Goal: Information Seeking & Learning: Learn about a topic

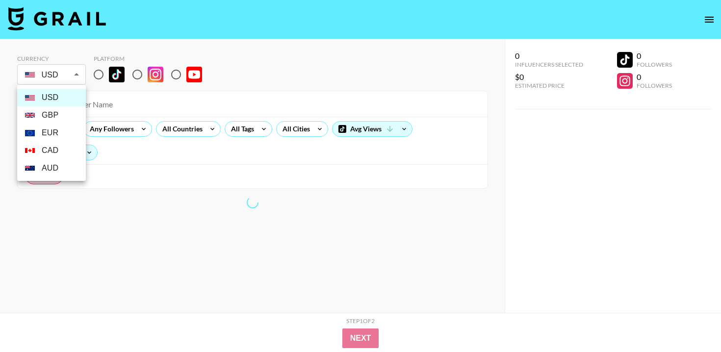
click at [75, 73] on body "Currency USD USD ​ Platform All Prices Any Followers All Countries All Tags All…" at bounding box center [360, 195] width 721 height 391
click at [75, 73] on div at bounding box center [360, 176] width 721 height 352
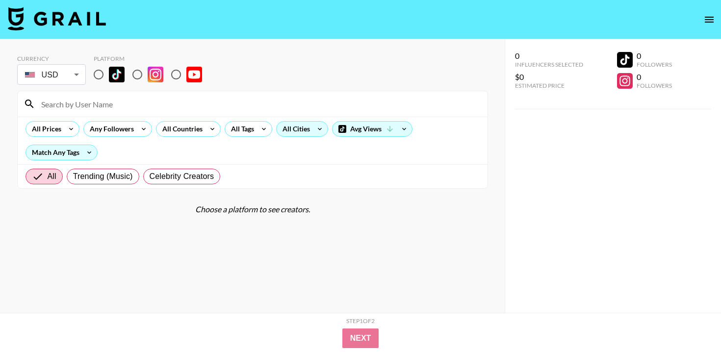
click at [308, 133] on div "All Cities" at bounding box center [294, 129] width 35 height 15
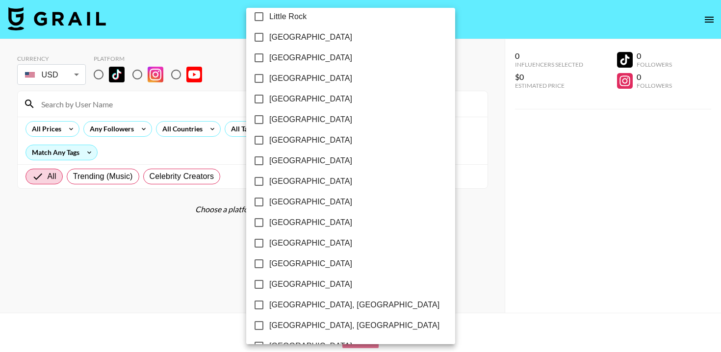
scroll to position [729, 0]
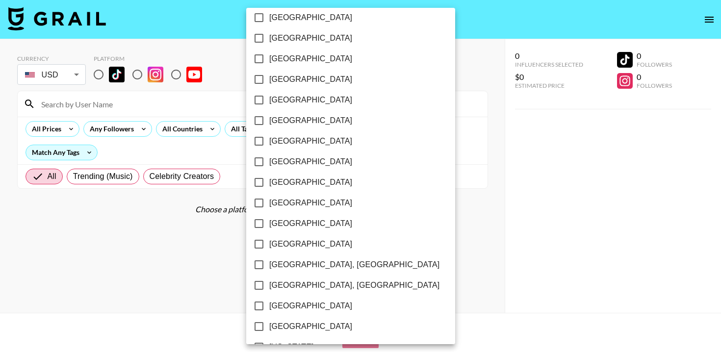
click at [287, 239] on span "[GEOGRAPHIC_DATA]" at bounding box center [310, 244] width 83 height 12
click at [269, 239] on input "[GEOGRAPHIC_DATA]" at bounding box center [259, 244] width 21 height 21
checkbox input "true"
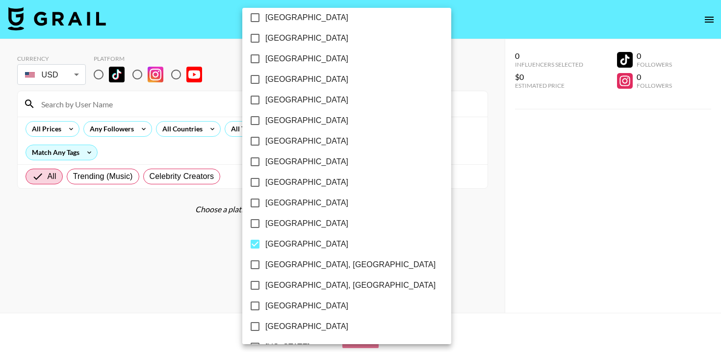
click at [360, 265] on div at bounding box center [360, 176] width 721 height 352
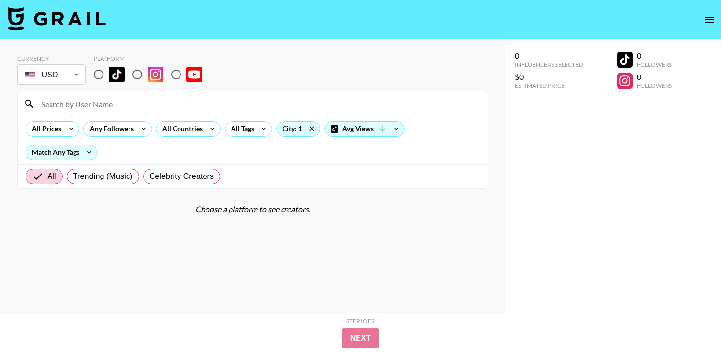
click at [99, 70] on input "radio" at bounding box center [98, 74] width 21 height 21
radio input "true"
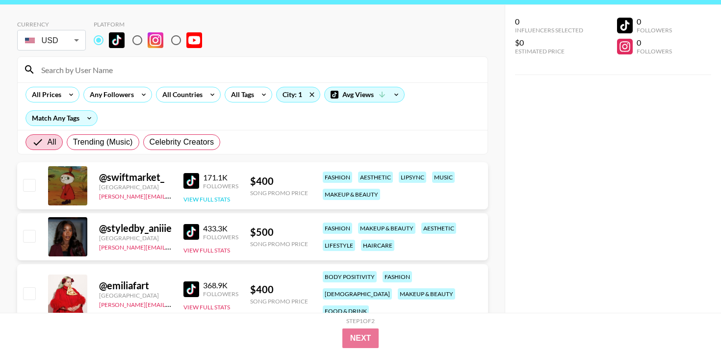
scroll to position [35, 0]
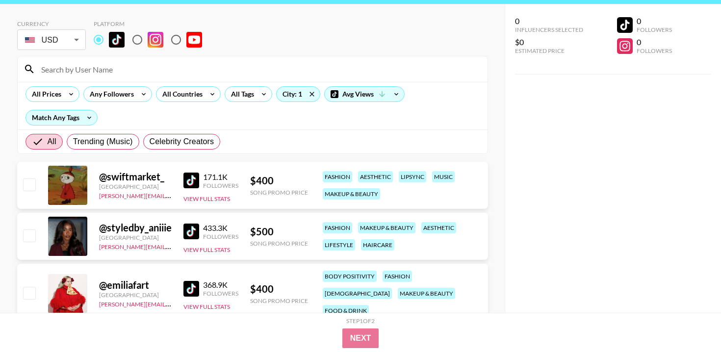
click at [135, 177] on div "@ swiftmarket_" at bounding box center [135, 177] width 73 height 12
click at [80, 180] on div at bounding box center [67, 185] width 39 height 39
click at [191, 182] on img at bounding box center [191, 181] width 16 height 16
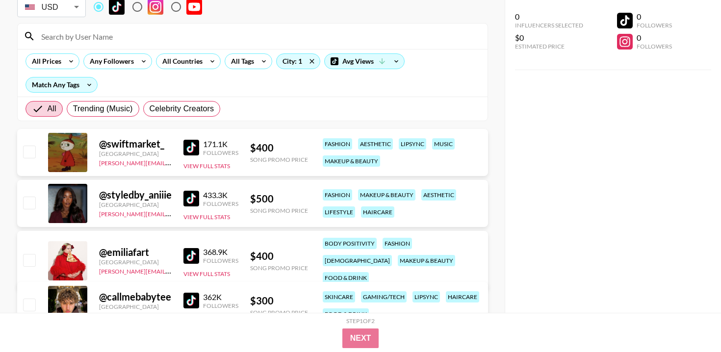
scroll to position [72, 0]
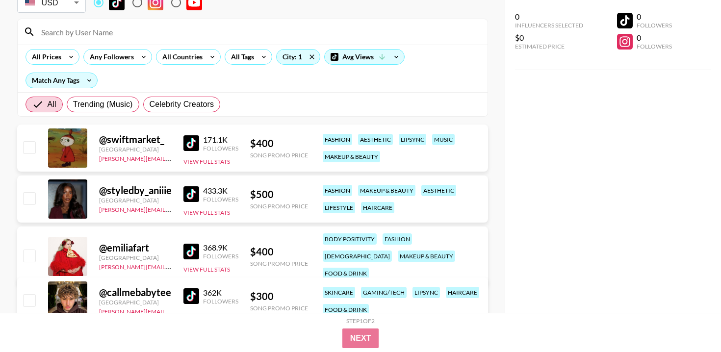
click at [193, 245] on img at bounding box center [191, 252] width 16 height 16
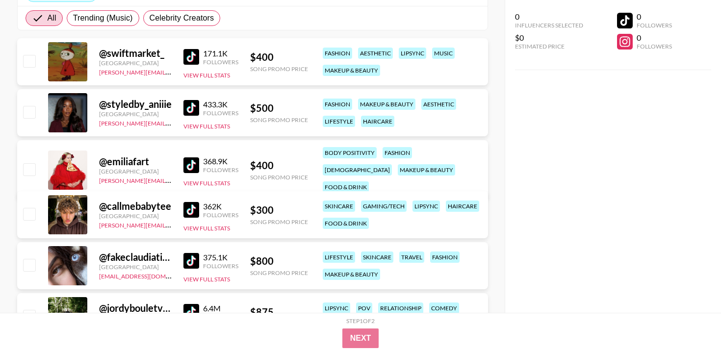
scroll to position [159, 0]
click at [194, 212] on img at bounding box center [191, 210] width 16 height 16
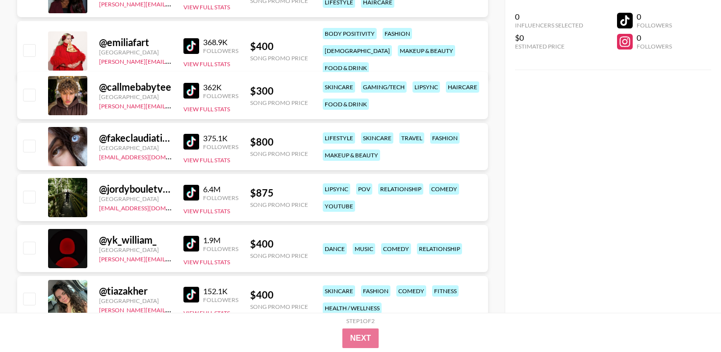
scroll to position [287, 0]
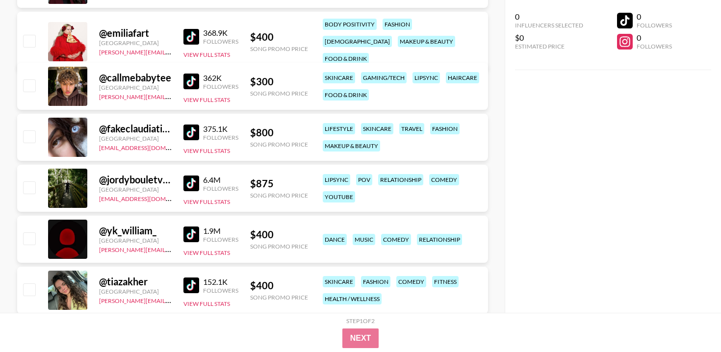
click at [191, 234] on img at bounding box center [191, 235] width 16 height 16
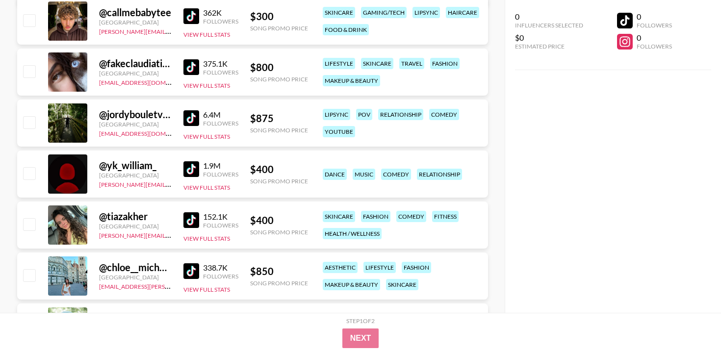
scroll to position [370, 0]
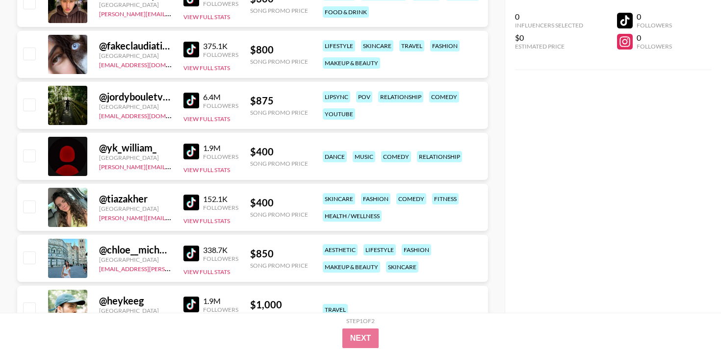
click at [188, 199] on img at bounding box center [191, 203] width 16 height 16
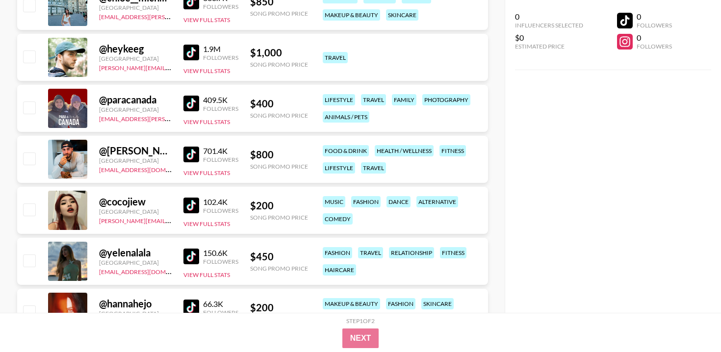
scroll to position [623, 0]
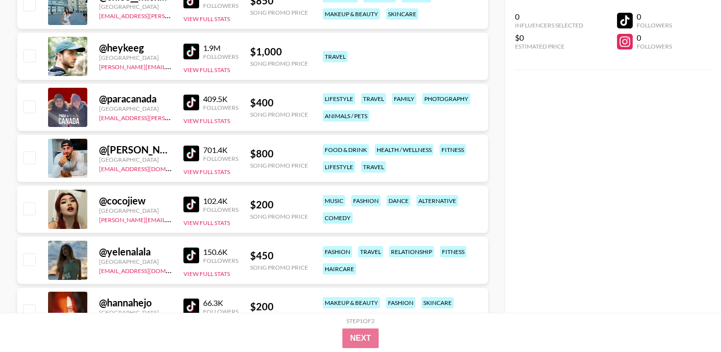
click at [194, 201] on img at bounding box center [191, 205] width 16 height 16
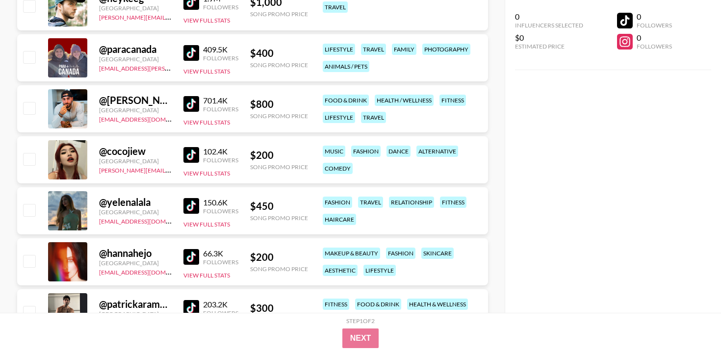
scroll to position [681, 0]
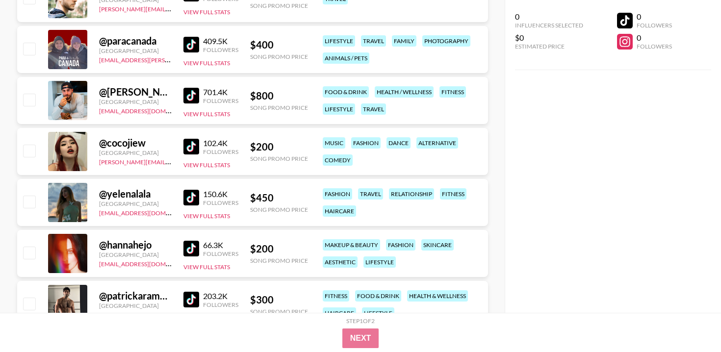
click at [194, 201] on img at bounding box center [191, 198] width 16 height 16
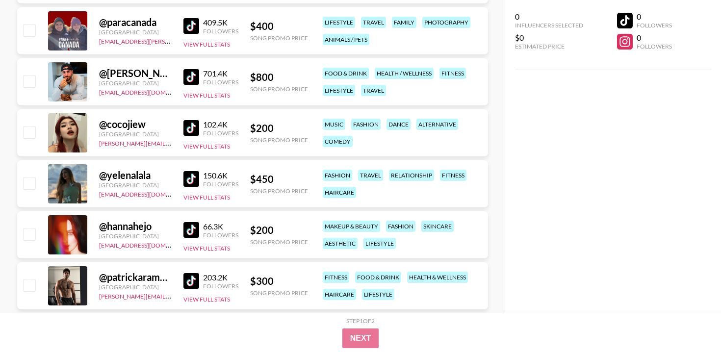
scroll to position [702, 0]
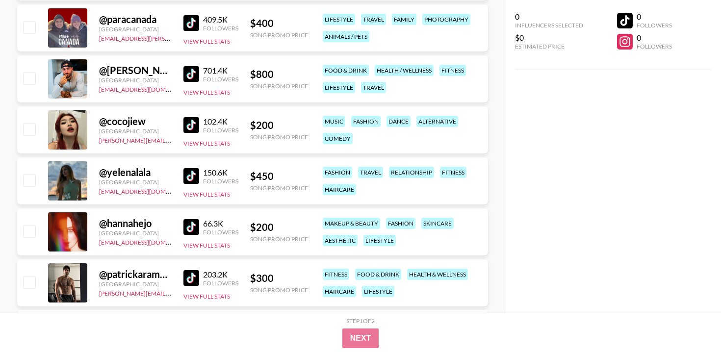
click at [190, 228] on img at bounding box center [191, 227] width 16 height 16
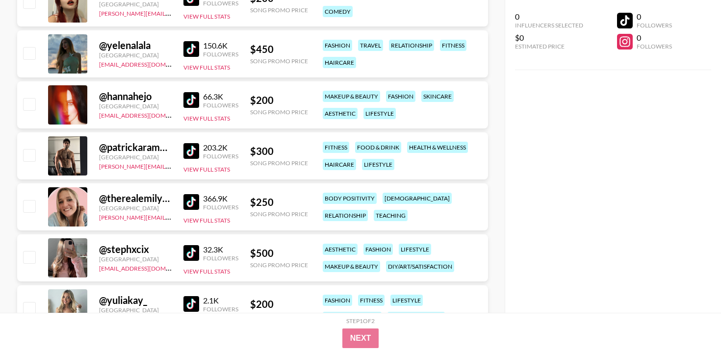
scroll to position [830, 0]
click at [191, 206] on img at bounding box center [191, 202] width 16 height 16
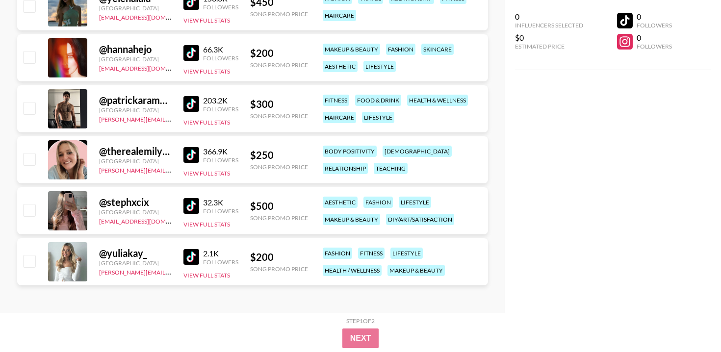
click at [193, 257] on img at bounding box center [191, 257] width 16 height 16
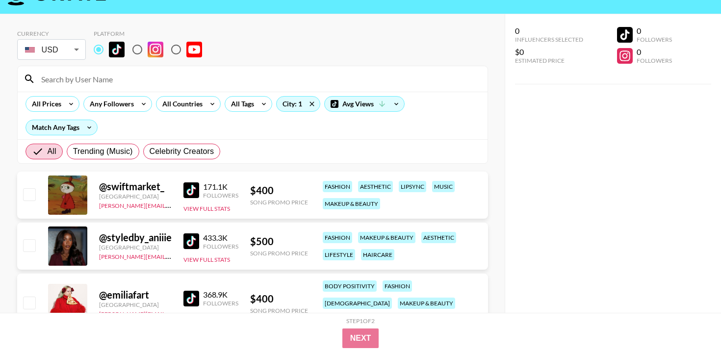
scroll to position [57, 0]
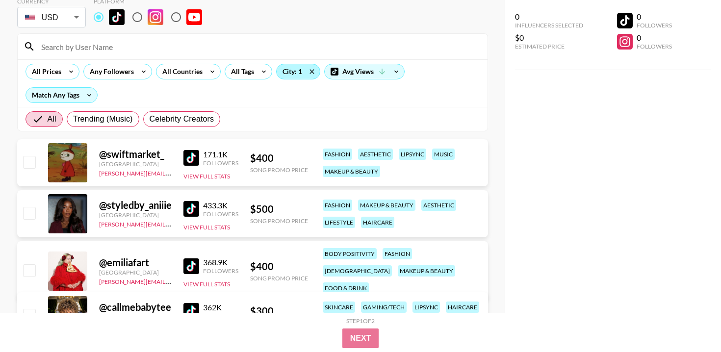
click at [300, 71] on div "City: 1" at bounding box center [298, 71] width 43 height 15
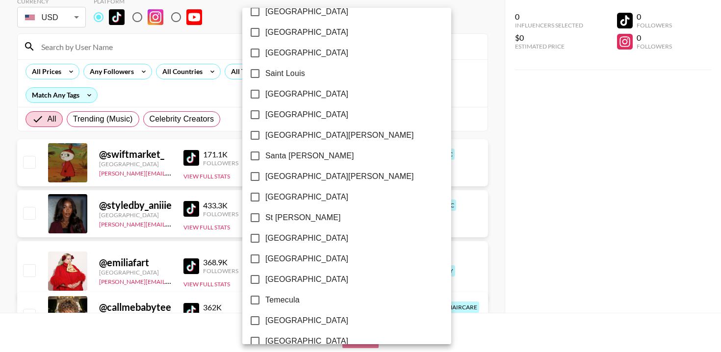
scroll to position [1343, 0]
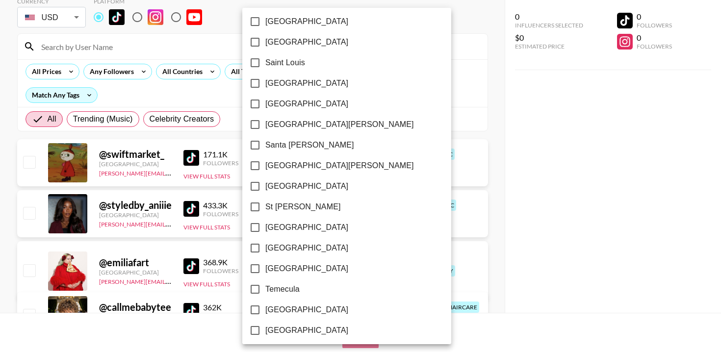
click at [289, 252] on span "[GEOGRAPHIC_DATA]" at bounding box center [306, 248] width 83 height 12
click at [265, 252] on input "[GEOGRAPHIC_DATA]" at bounding box center [255, 248] width 21 height 21
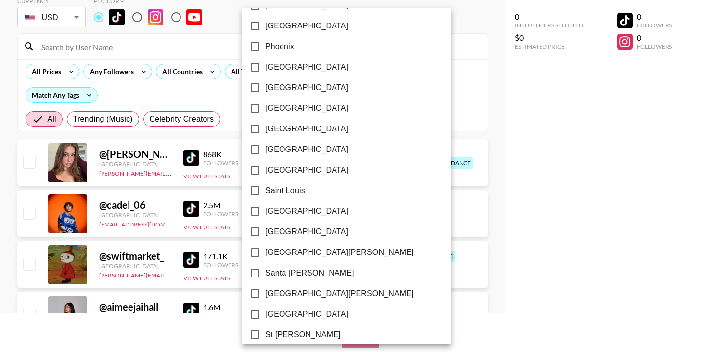
scroll to position [1348, 0]
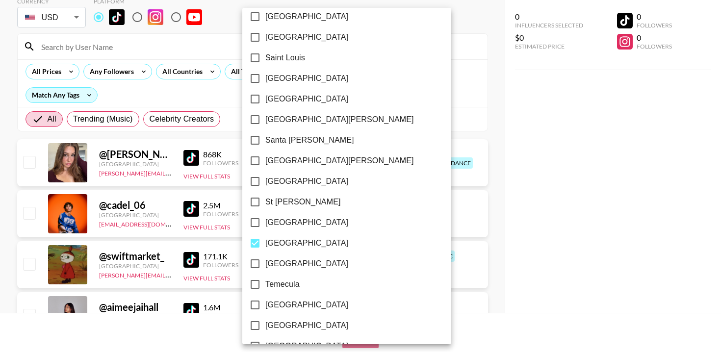
click at [285, 242] on span "[GEOGRAPHIC_DATA]" at bounding box center [306, 243] width 83 height 12
click at [265, 242] on input "[GEOGRAPHIC_DATA]" at bounding box center [255, 243] width 21 height 21
checkbox input "false"
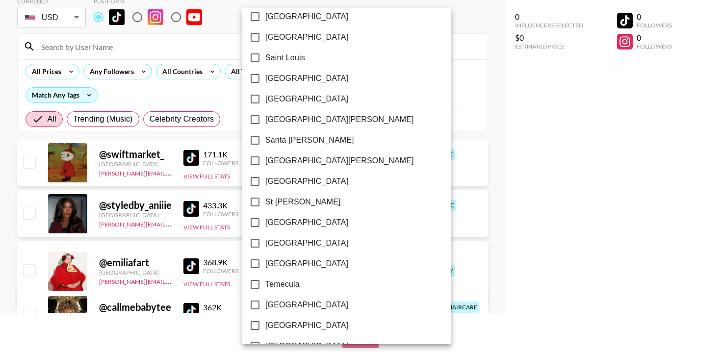
click at [395, 110] on div at bounding box center [360, 176] width 721 height 352
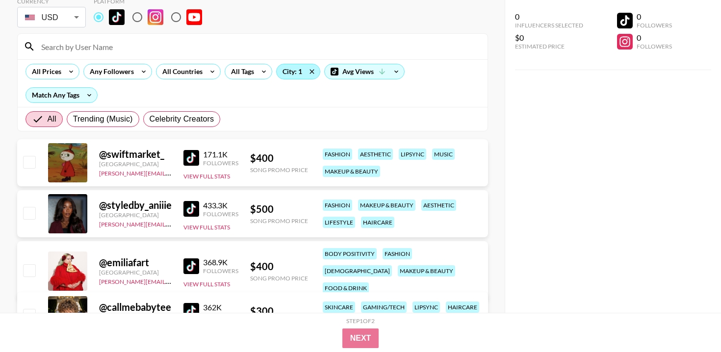
click at [296, 74] on div "City: 1" at bounding box center [298, 71] width 43 height 15
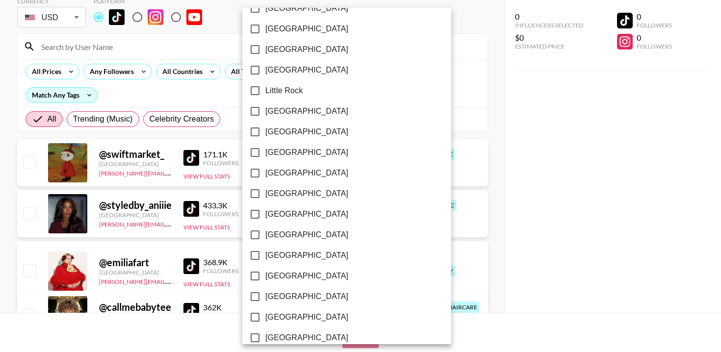
scroll to position [928, 0]
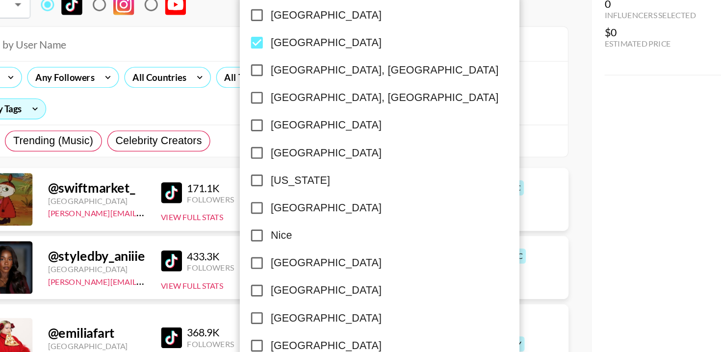
click at [257, 46] on input "[GEOGRAPHIC_DATA]" at bounding box center [255, 45] width 21 height 21
checkbox input "false"
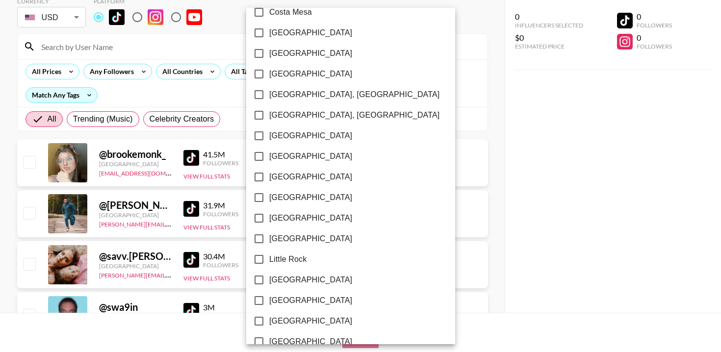
scroll to position [444, 0]
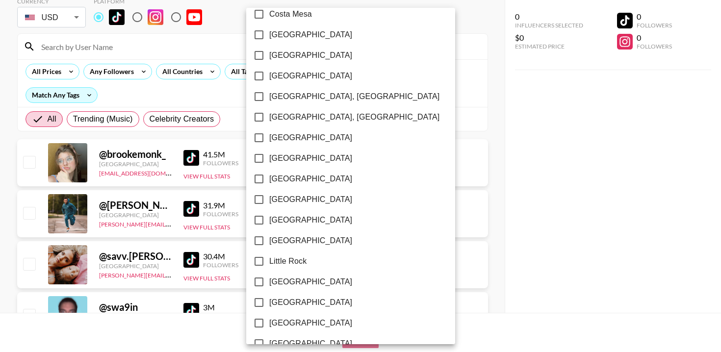
click at [287, 98] on span "[GEOGRAPHIC_DATA], [GEOGRAPHIC_DATA]" at bounding box center [354, 97] width 170 height 12
click at [269, 98] on input "[GEOGRAPHIC_DATA], [GEOGRAPHIC_DATA]" at bounding box center [259, 96] width 21 height 21
checkbox input "true"
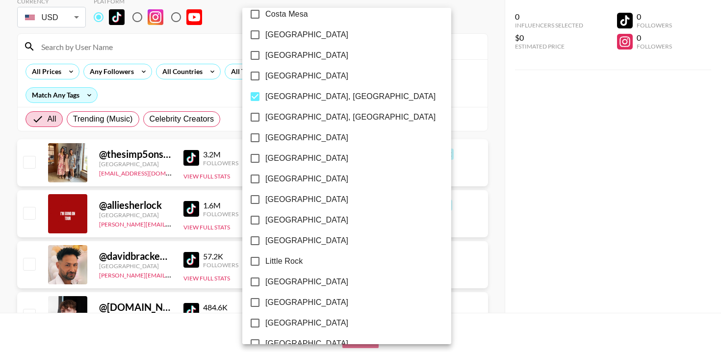
click at [410, 97] on div at bounding box center [360, 176] width 721 height 352
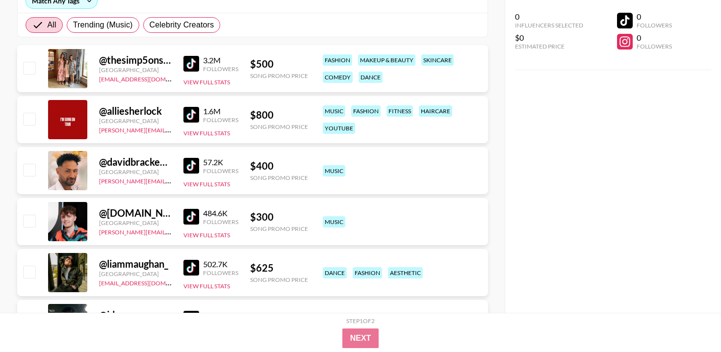
scroll to position [26, 0]
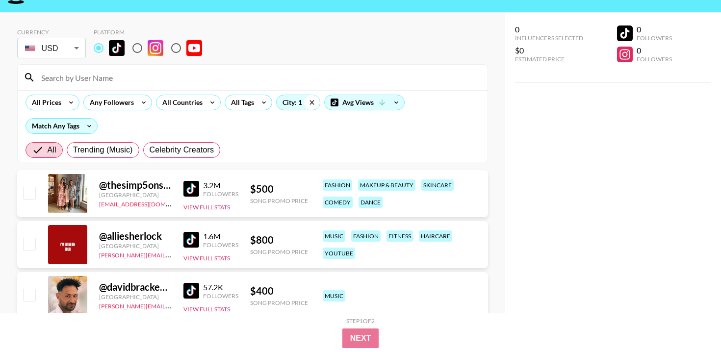
click at [311, 104] on icon at bounding box center [312, 102] width 16 height 15
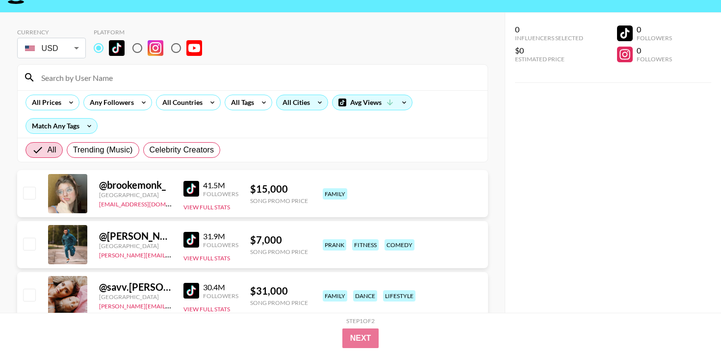
click at [310, 105] on div "All Cities" at bounding box center [302, 103] width 52 height 16
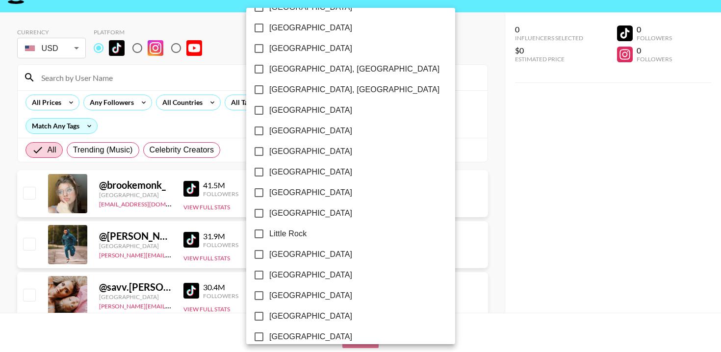
scroll to position [466, 0]
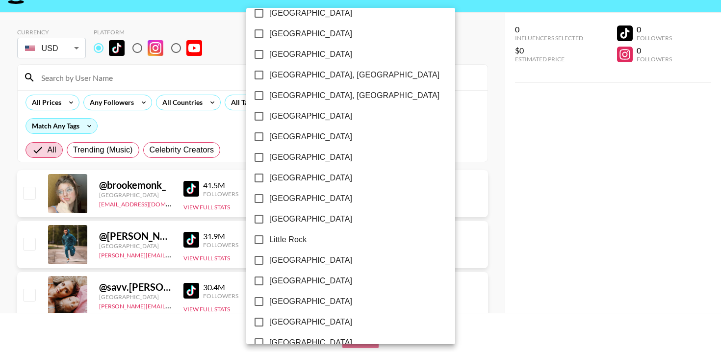
click at [386, 152] on div at bounding box center [360, 176] width 721 height 352
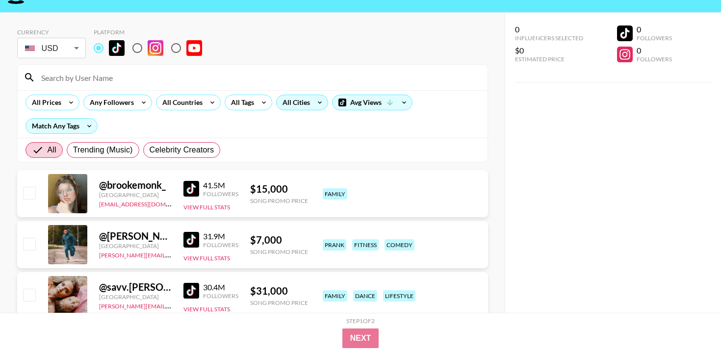
click at [314, 101] on icon at bounding box center [320, 102] width 16 height 15
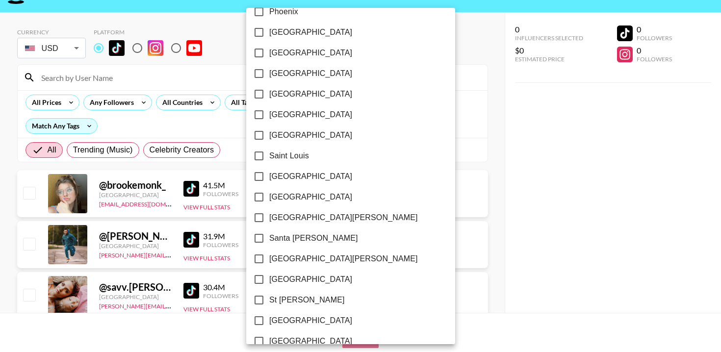
scroll to position [1270, 0]
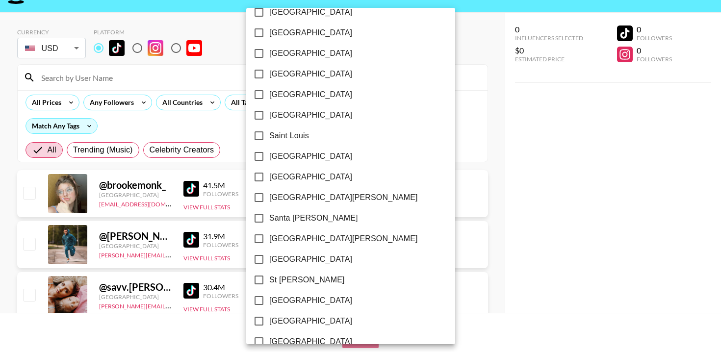
click at [290, 297] on span "[GEOGRAPHIC_DATA]" at bounding box center [310, 301] width 83 height 12
click at [269, 297] on input "[GEOGRAPHIC_DATA]" at bounding box center [259, 300] width 21 height 21
checkbox input "true"
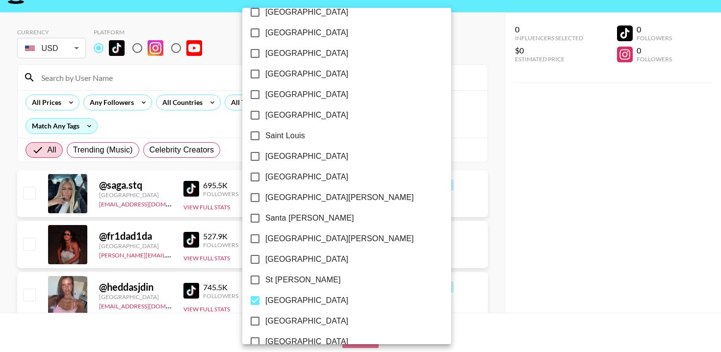
click at [402, 150] on div at bounding box center [360, 176] width 721 height 352
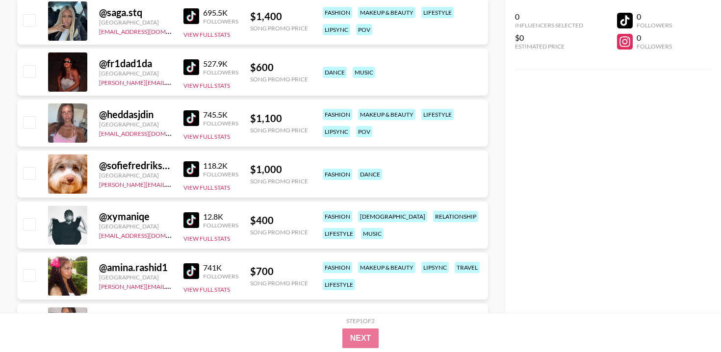
scroll to position [206, 0]
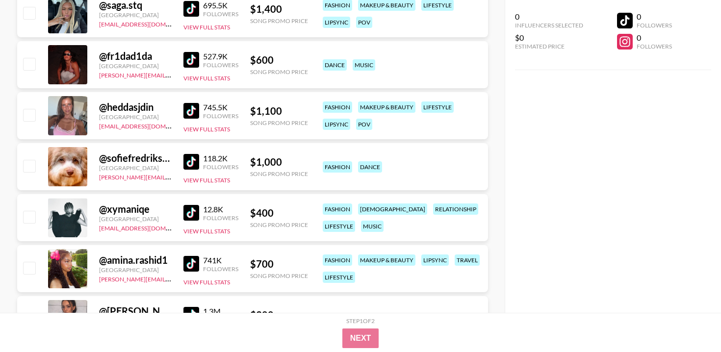
click at [189, 211] on img at bounding box center [191, 213] width 16 height 16
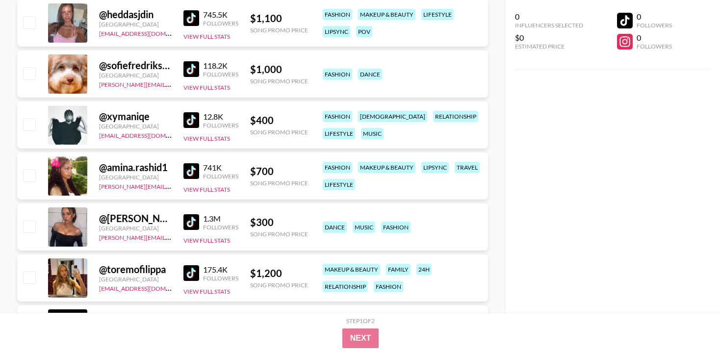
scroll to position [301, 0]
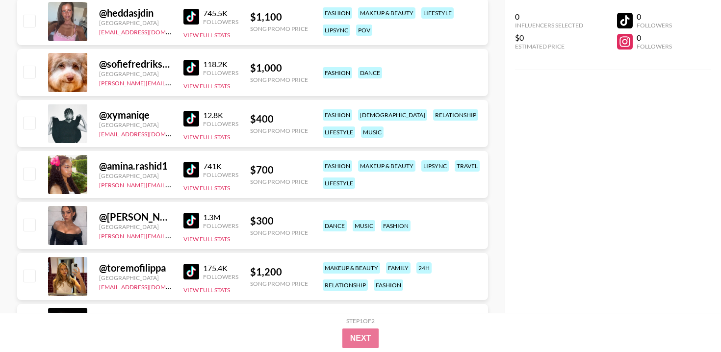
click at [191, 219] on img at bounding box center [191, 221] width 16 height 16
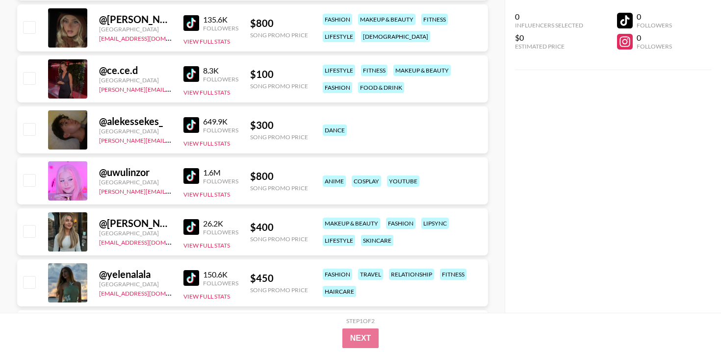
scroll to position [612, 0]
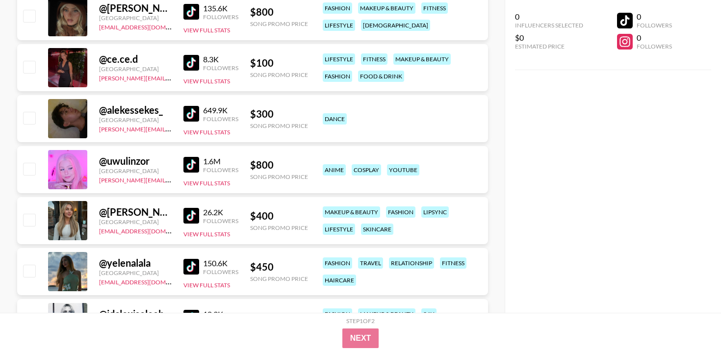
click at [193, 220] on img at bounding box center [191, 216] width 16 height 16
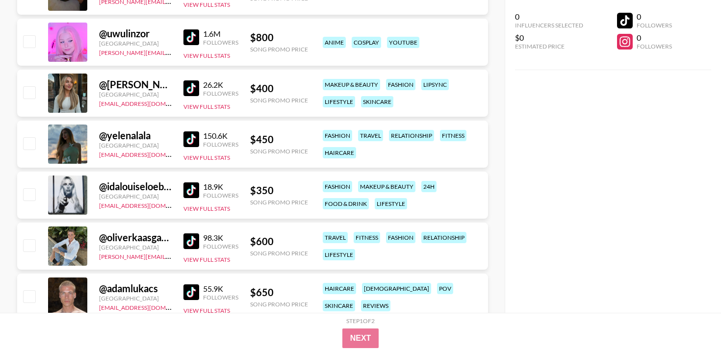
scroll to position [740, 0]
click at [196, 192] on img at bounding box center [191, 190] width 16 height 16
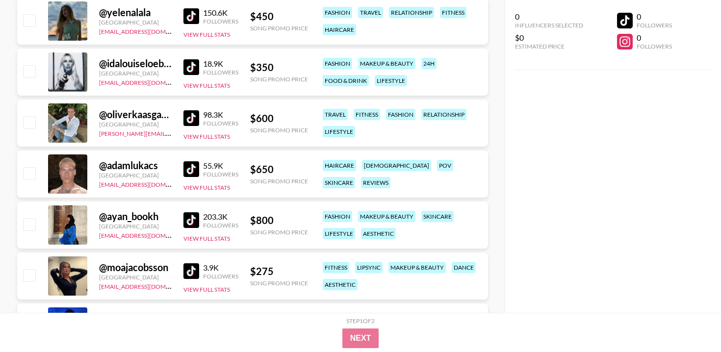
scroll to position [881, 0]
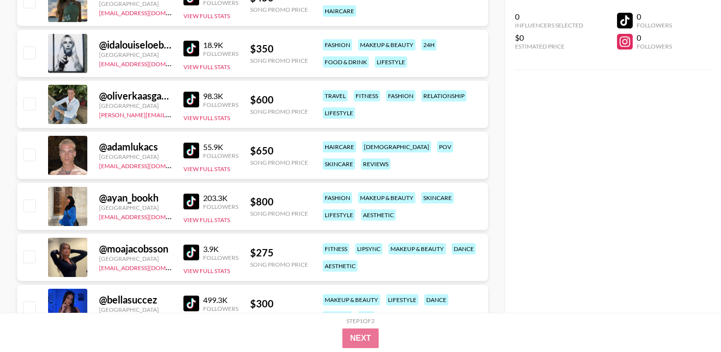
click at [193, 255] on img at bounding box center [191, 253] width 16 height 16
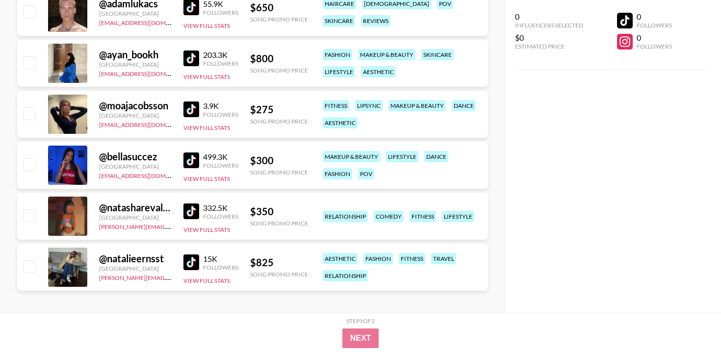
scroll to position [1029, 0]
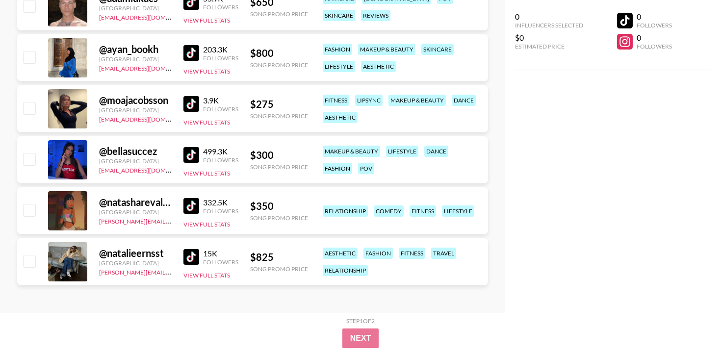
click at [191, 209] on img at bounding box center [191, 206] width 16 height 16
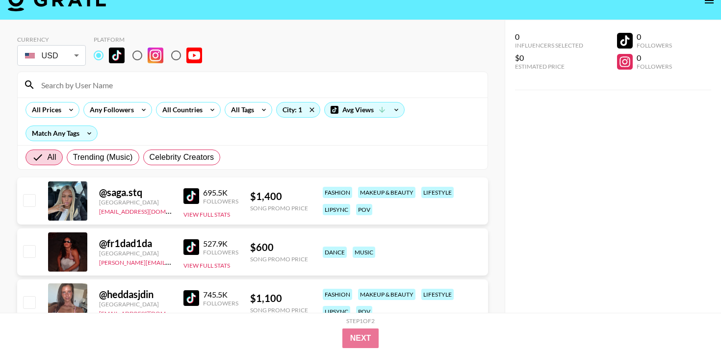
scroll to position [0, 0]
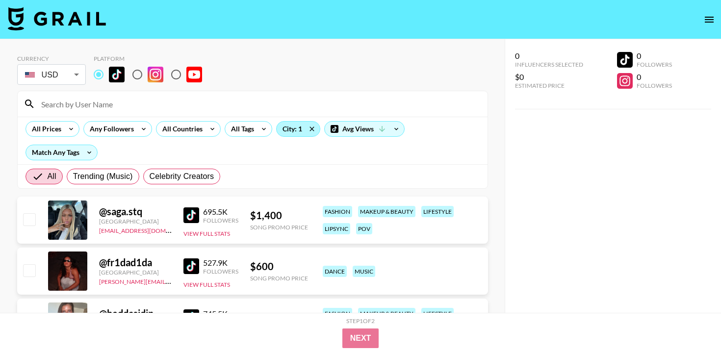
click at [302, 130] on div "City: 1" at bounding box center [298, 129] width 43 height 15
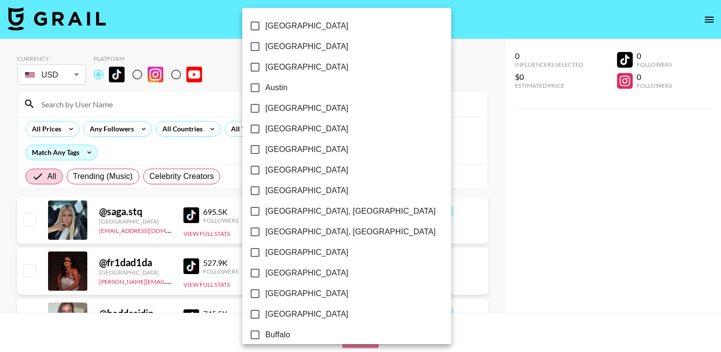
click at [284, 32] on label "[GEOGRAPHIC_DATA]" at bounding box center [340, 26] width 191 height 21
click at [265, 32] on input "[GEOGRAPHIC_DATA]" at bounding box center [255, 26] width 21 height 21
checkbox input "true"
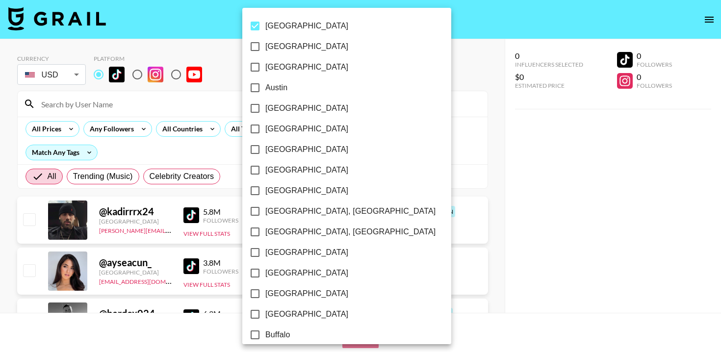
click at [369, 161] on div at bounding box center [360, 176] width 721 height 352
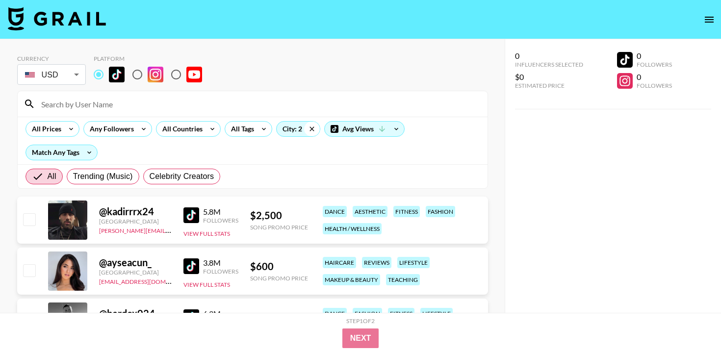
click at [312, 130] on icon at bounding box center [311, 129] width 4 height 4
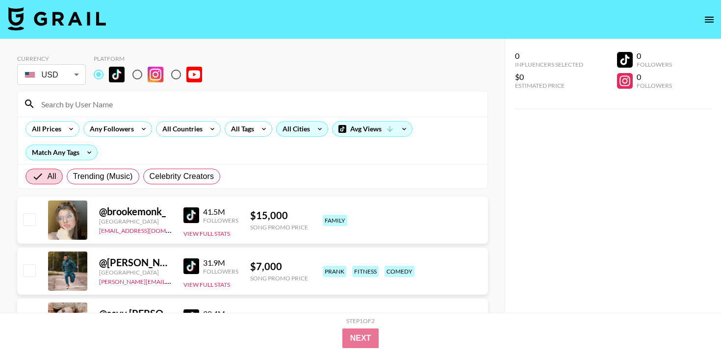
click at [299, 130] on div "All Cities" at bounding box center [294, 129] width 35 height 15
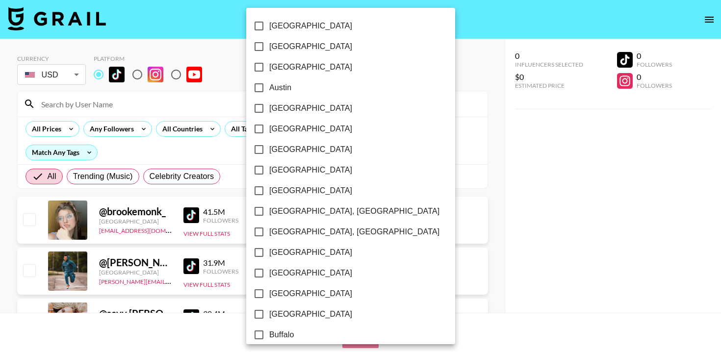
click at [295, 31] on span "[GEOGRAPHIC_DATA]" at bounding box center [310, 26] width 83 height 12
click at [269, 31] on input "[GEOGRAPHIC_DATA]" at bounding box center [259, 26] width 21 height 21
checkbox input "true"
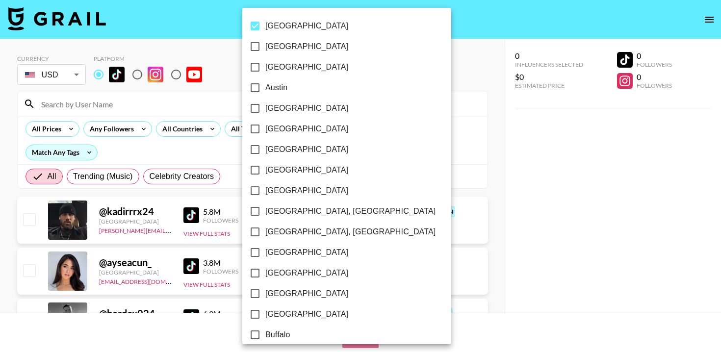
click at [376, 157] on div at bounding box center [360, 176] width 721 height 352
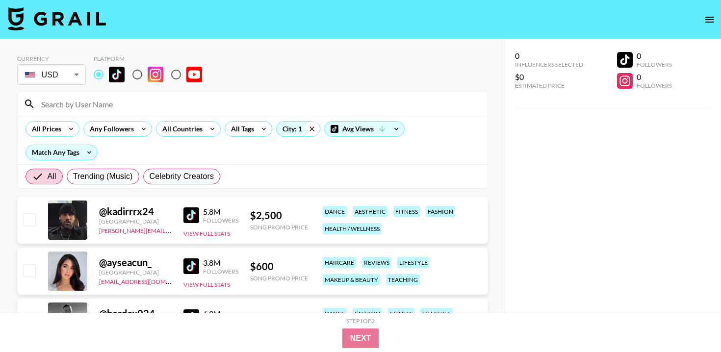
click at [314, 126] on icon at bounding box center [312, 129] width 16 height 15
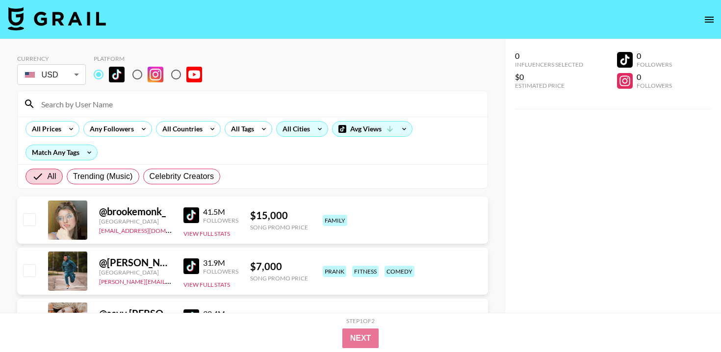
click at [293, 131] on div "All Cities" at bounding box center [294, 129] width 35 height 15
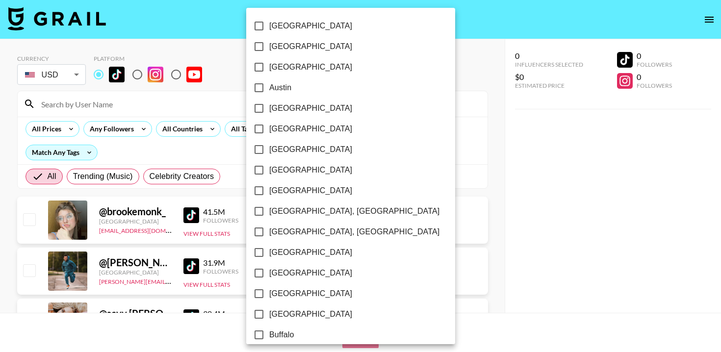
click at [301, 74] on label "[GEOGRAPHIC_DATA]" at bounding box center [344, 67] width 191 height 21
click at [269, 74] on input "[GEOGRAPHIC_DATA]" at bounding box center [259, 67] width 21 height 21
checkbox input "true"
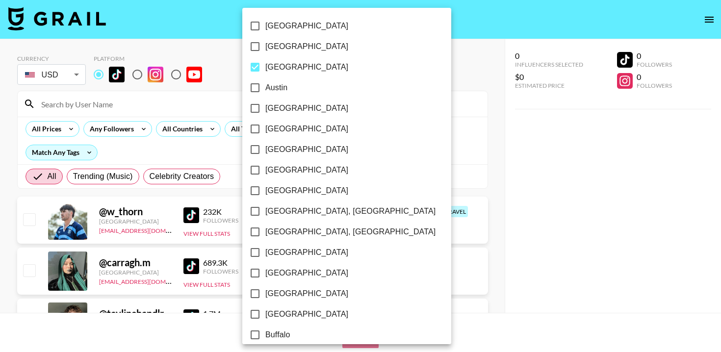
click at [411, 98] on div at bounding box center [360, 176] width 721 height 352
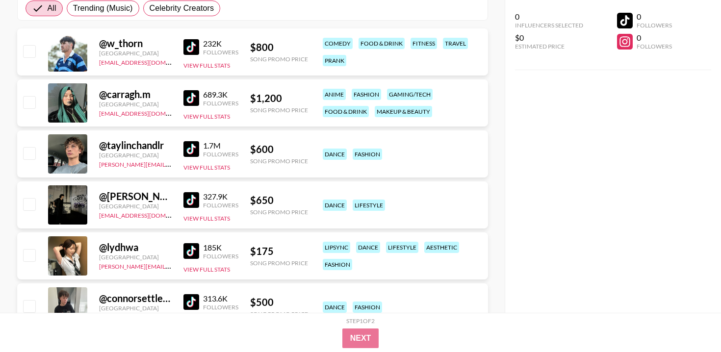
scroll to position [169, 0]
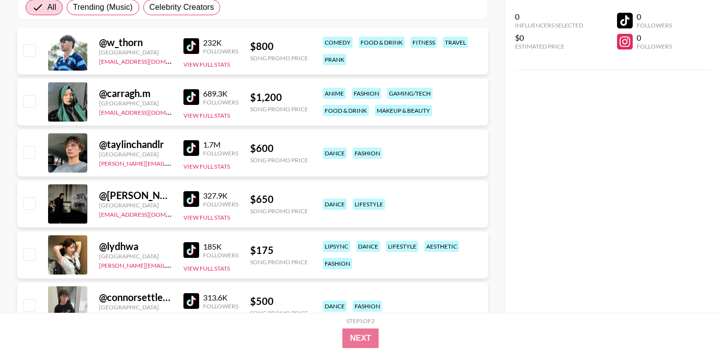
click at [189, 151] on img at bounding box center [191, 148] width 16 height 16
click at [192, 250] on img at bounding box center [191, 250] width 16 height 16
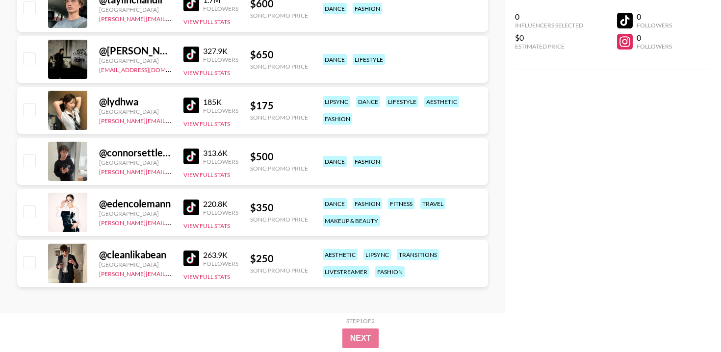
scroll to position [315, 0]
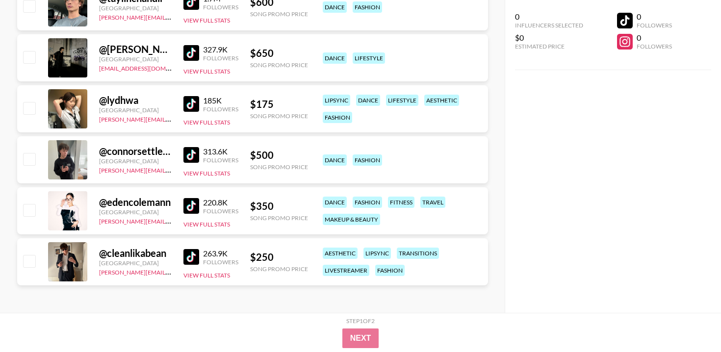
click at [194, 209] on img at bounding box center [191, 206] width 16 height 16
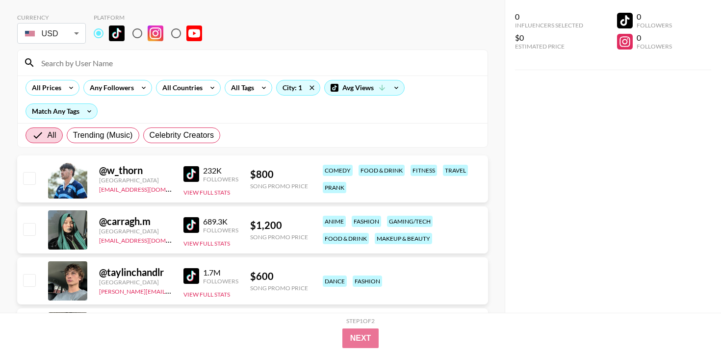
scroll to position [31, 0]
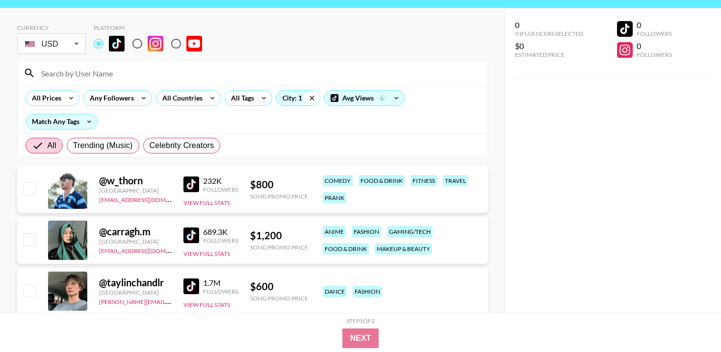
click at [314, 100] on icon at bounding box center [312, 98] width 16 height 15
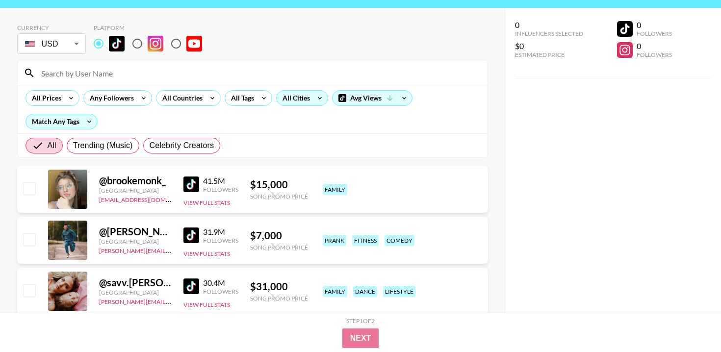
click at [308, 102] on div "All Cities" at bounding box center [294, 98] width 35 height 15
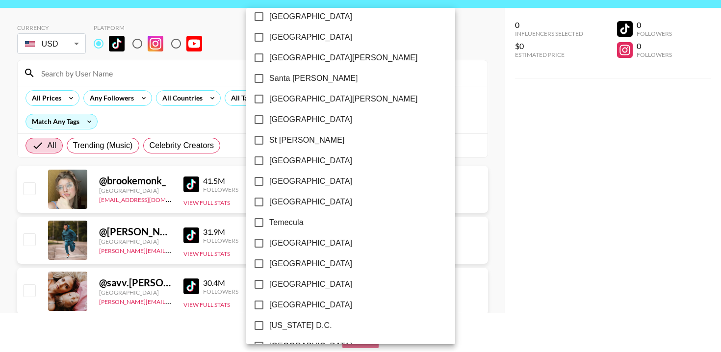
scroll to position [1430, 0]
